Goal: Answer question/provide support

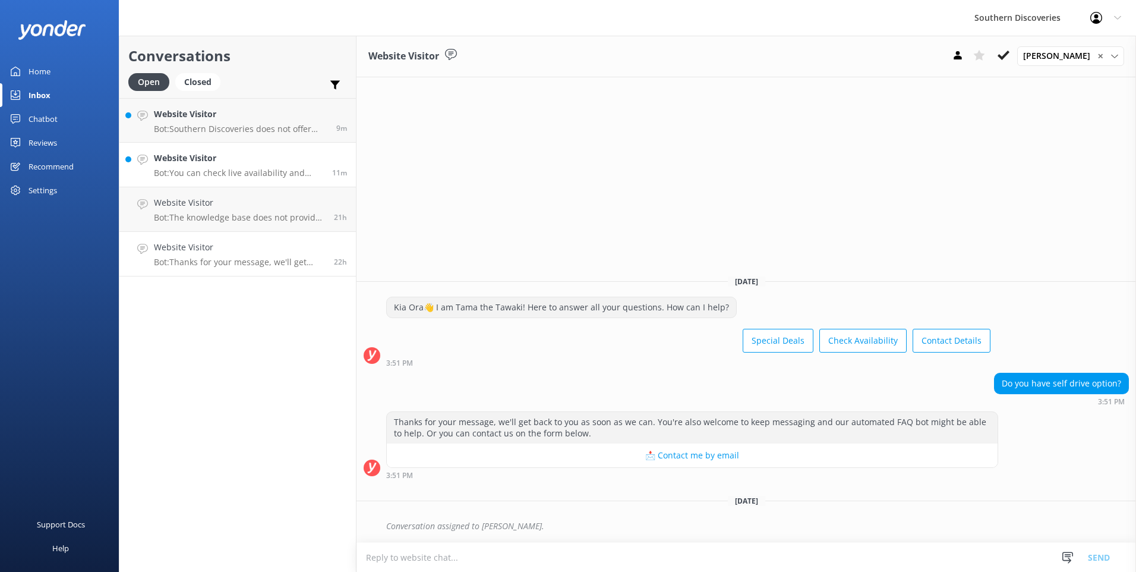
click at [266, 176] on p "Bot: You can check live availability and book your Milford Sound adventure on o…" at bounding box center [238, 173] width 169 height 11
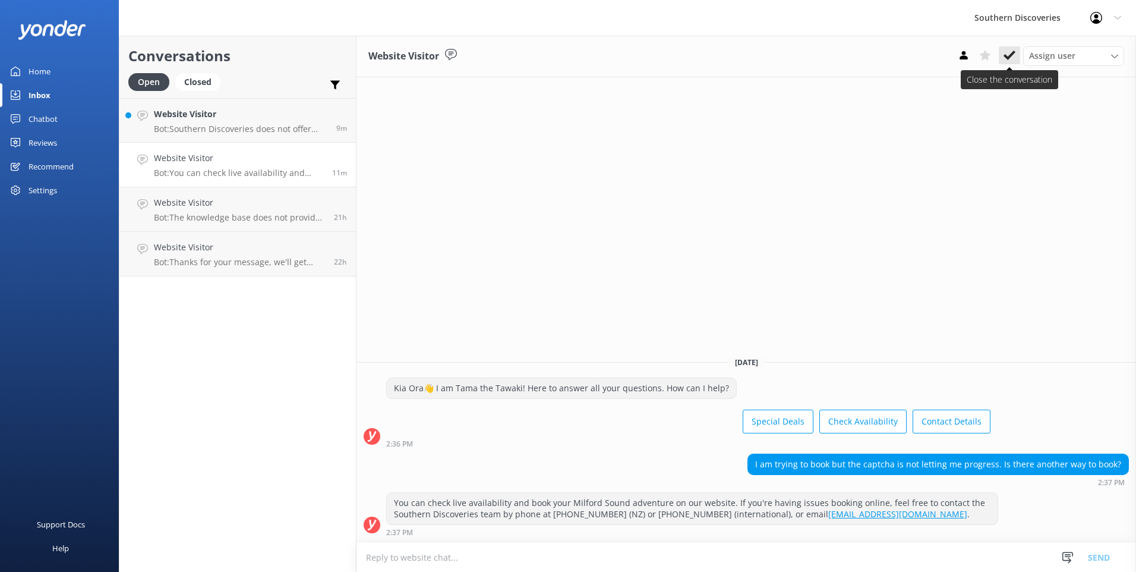
click at [1007, 59] on icon at bounding box center [1010, 55] width 12 height 12
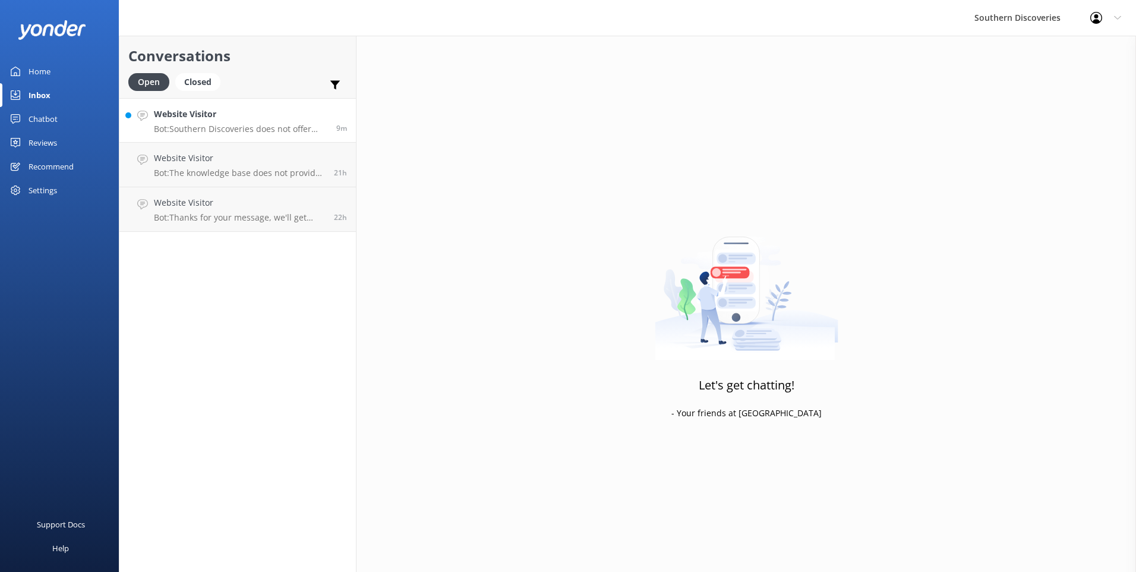
click at [218, 118] on h4 "Website Visitor" at bounding box center [241, 114] width 174 height 13
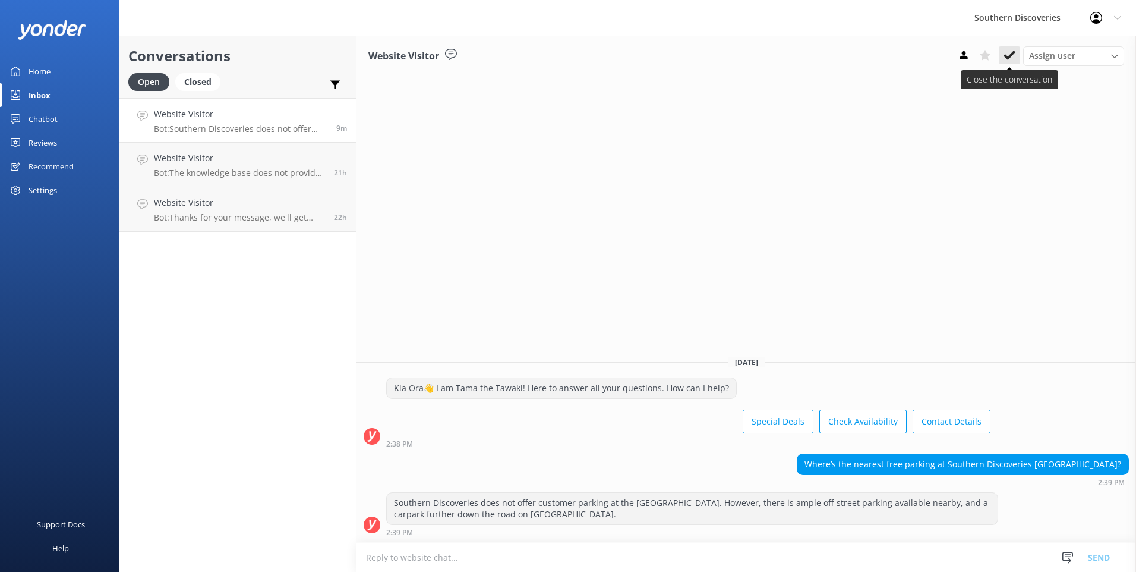
click at [1010, 61] on icon at bounding box center [1010, 55] width 12 height 12
